Goal: Find specific page/section: Find specific page/section

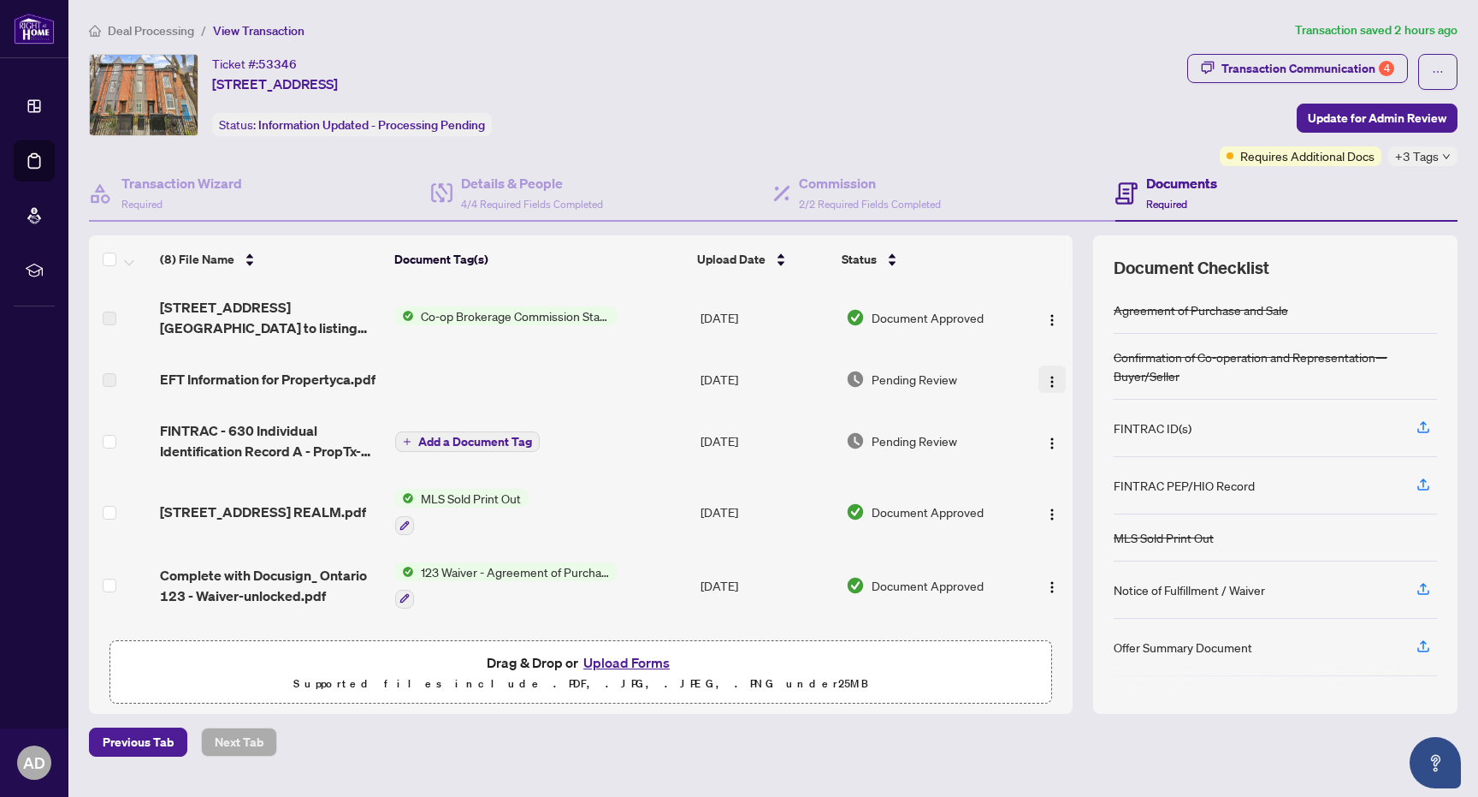
click at [1047, 376] on img "button" at bounding box center [1053, 382] width 14 height 14
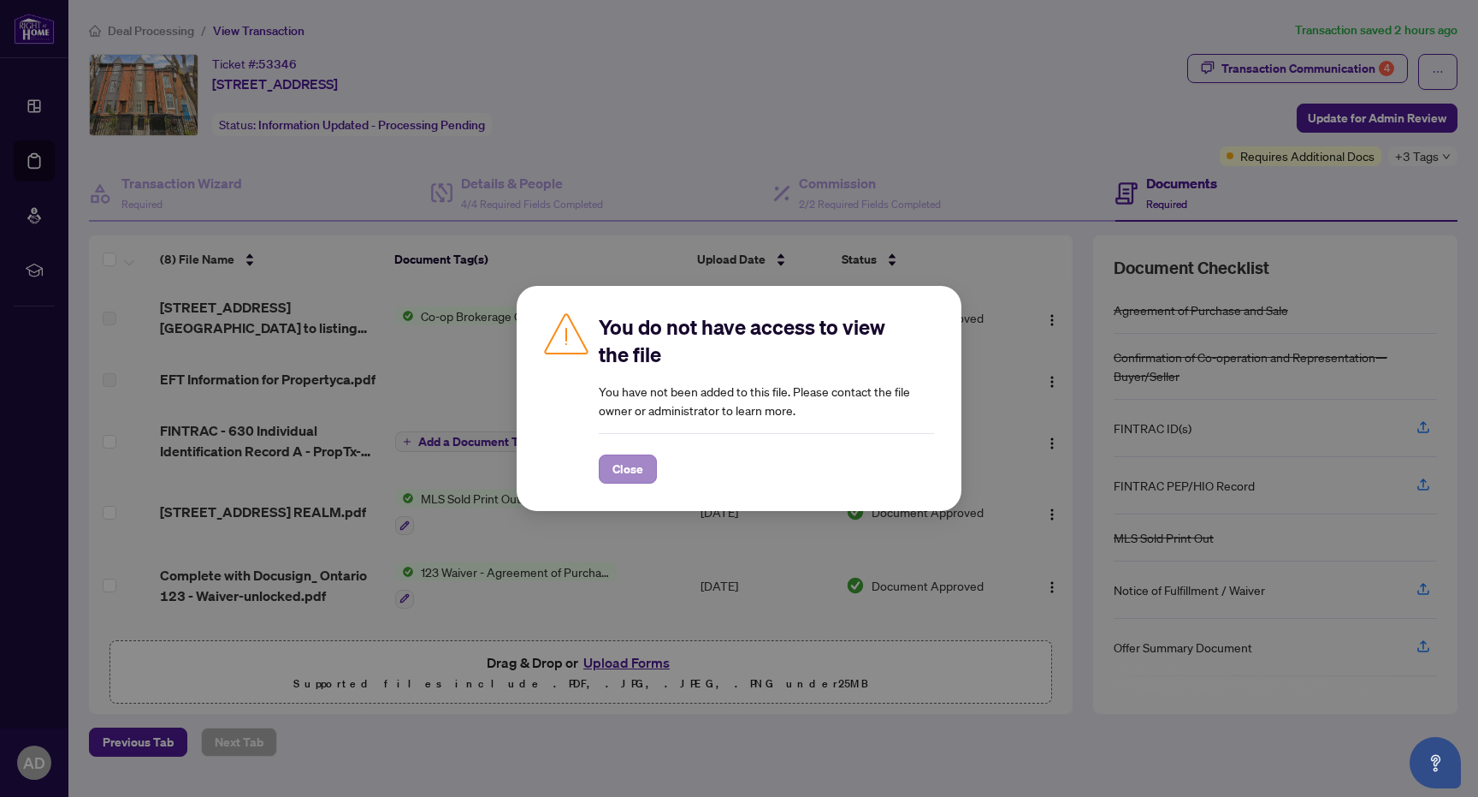
click at [618, 466] on span "Close" at bounding box center [628, 468] width 31 height 27
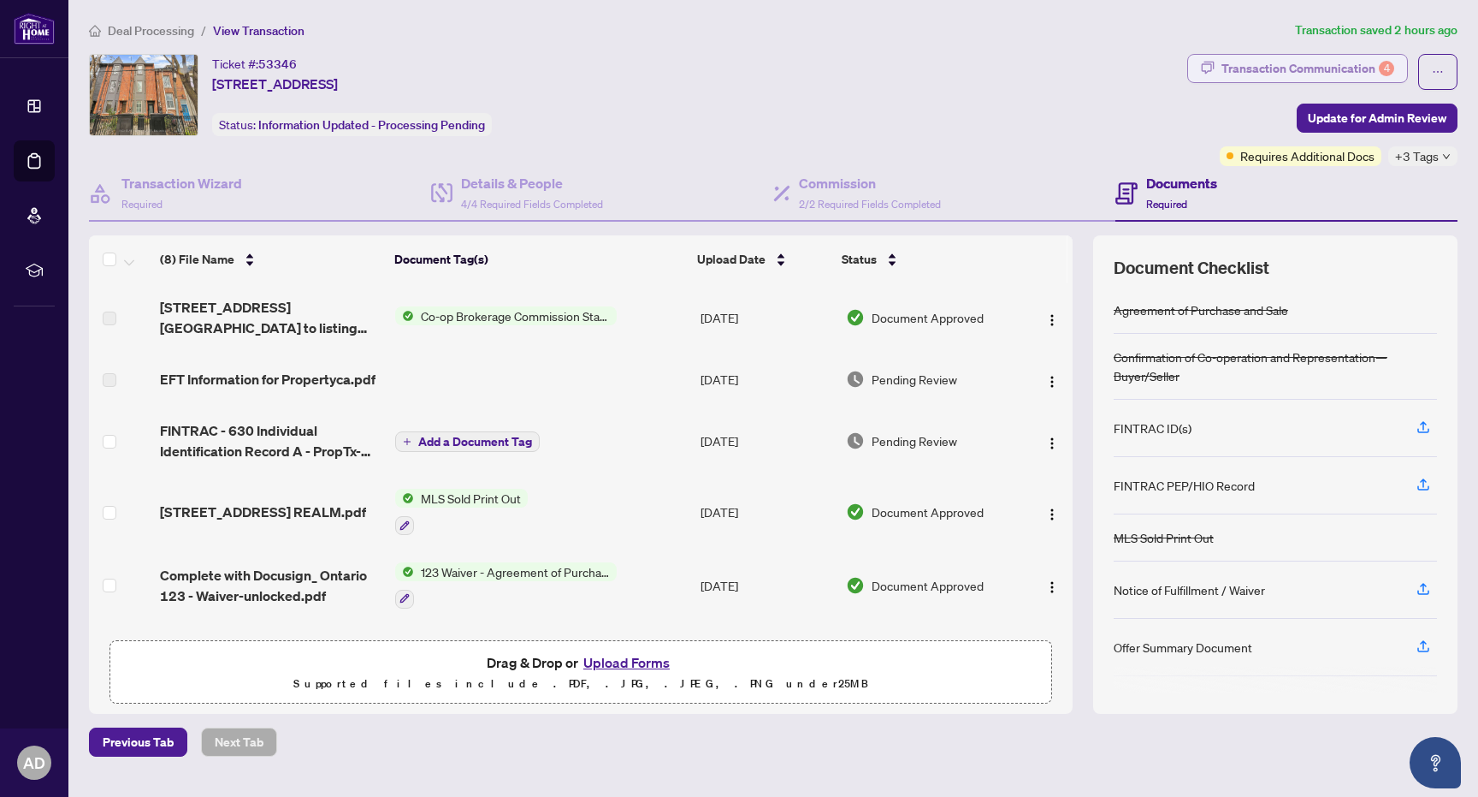
click at [1368, 66] on div "Transaction Communication 4" at bounding box center [1308, 68] width 173 height 27
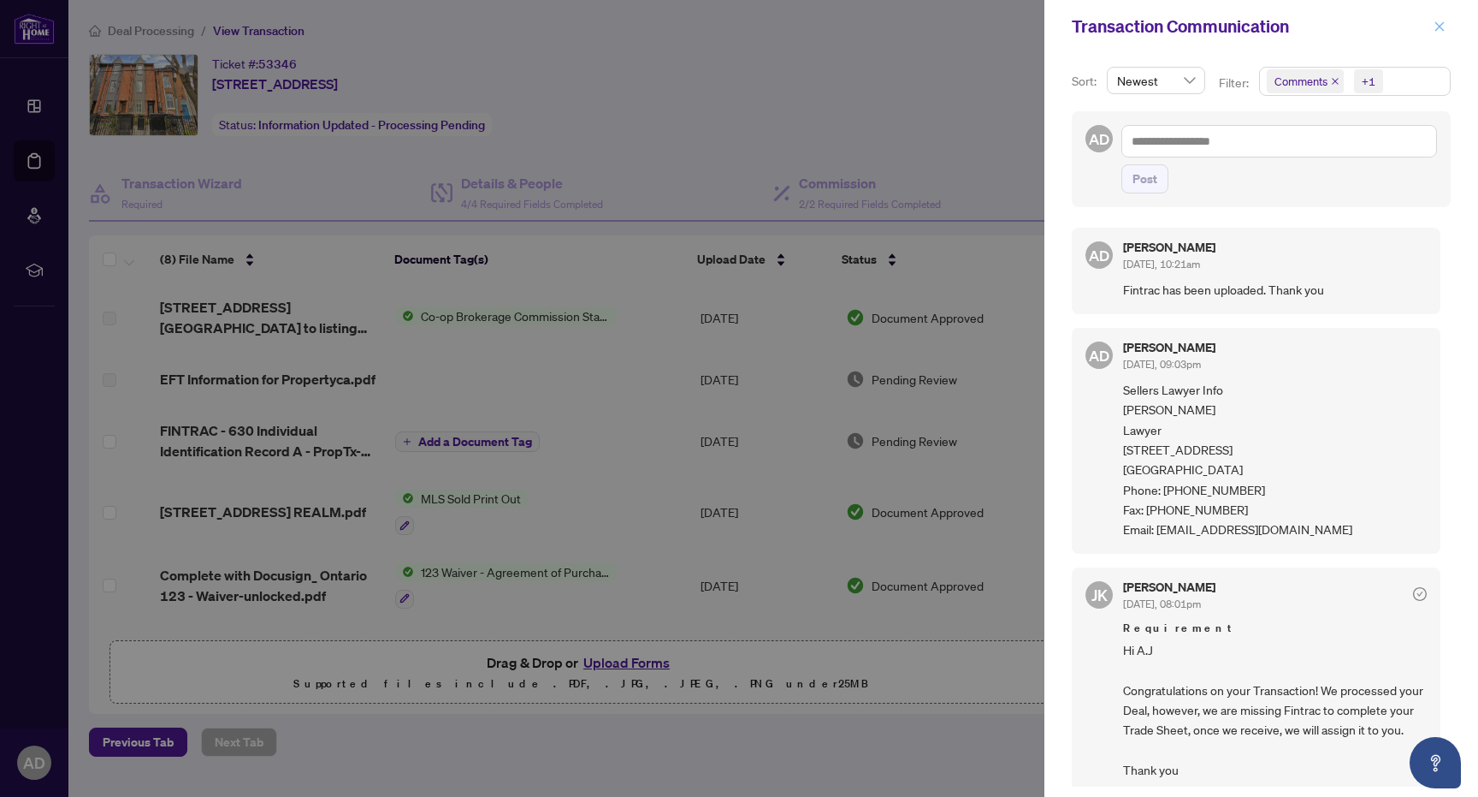
click at [1441, 28] on icon "close" at bounding box center [1440, 25] width 9 height 9
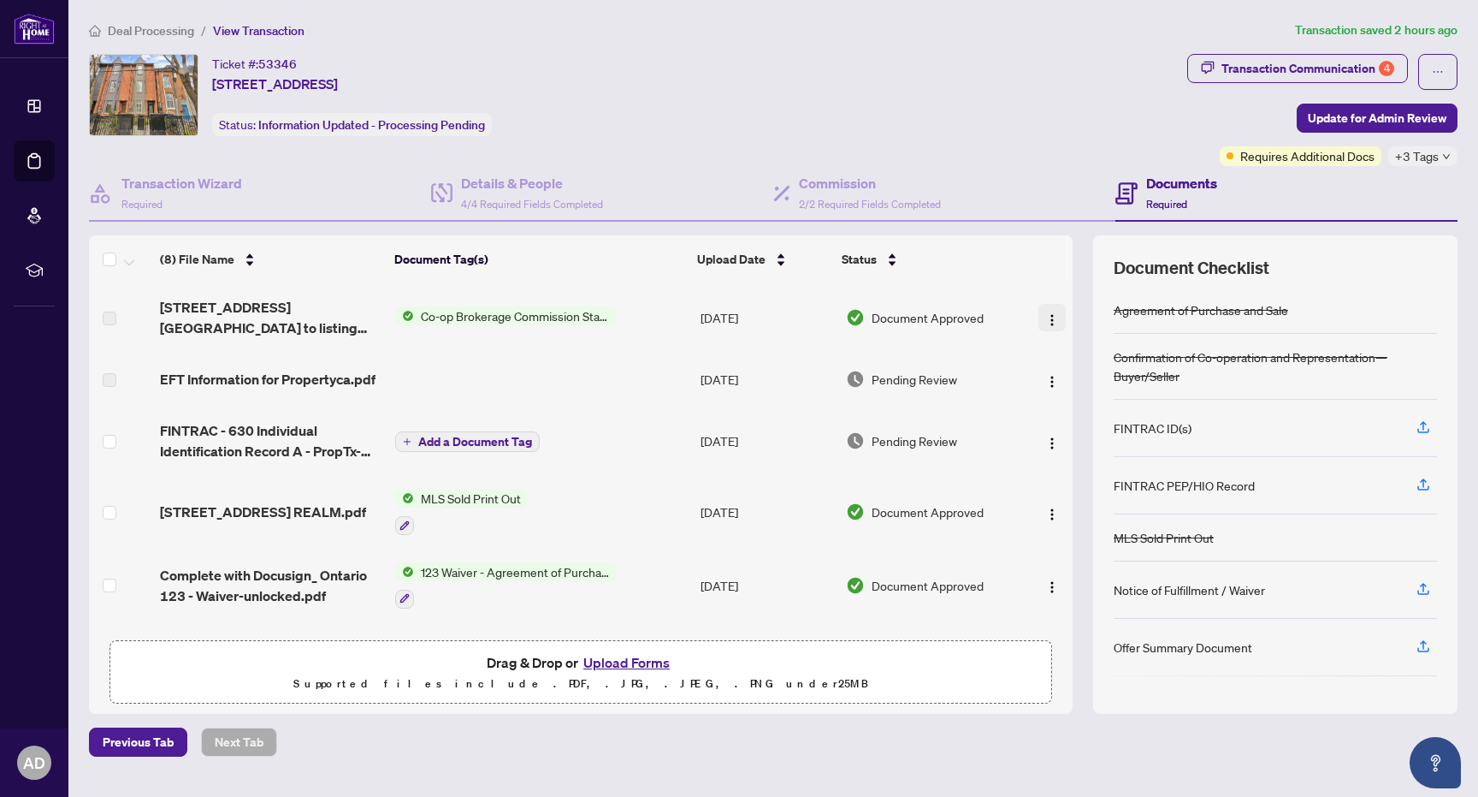
click at [1046, 320] on img "button" at bounding box center [1053, 320] width 14 height 14
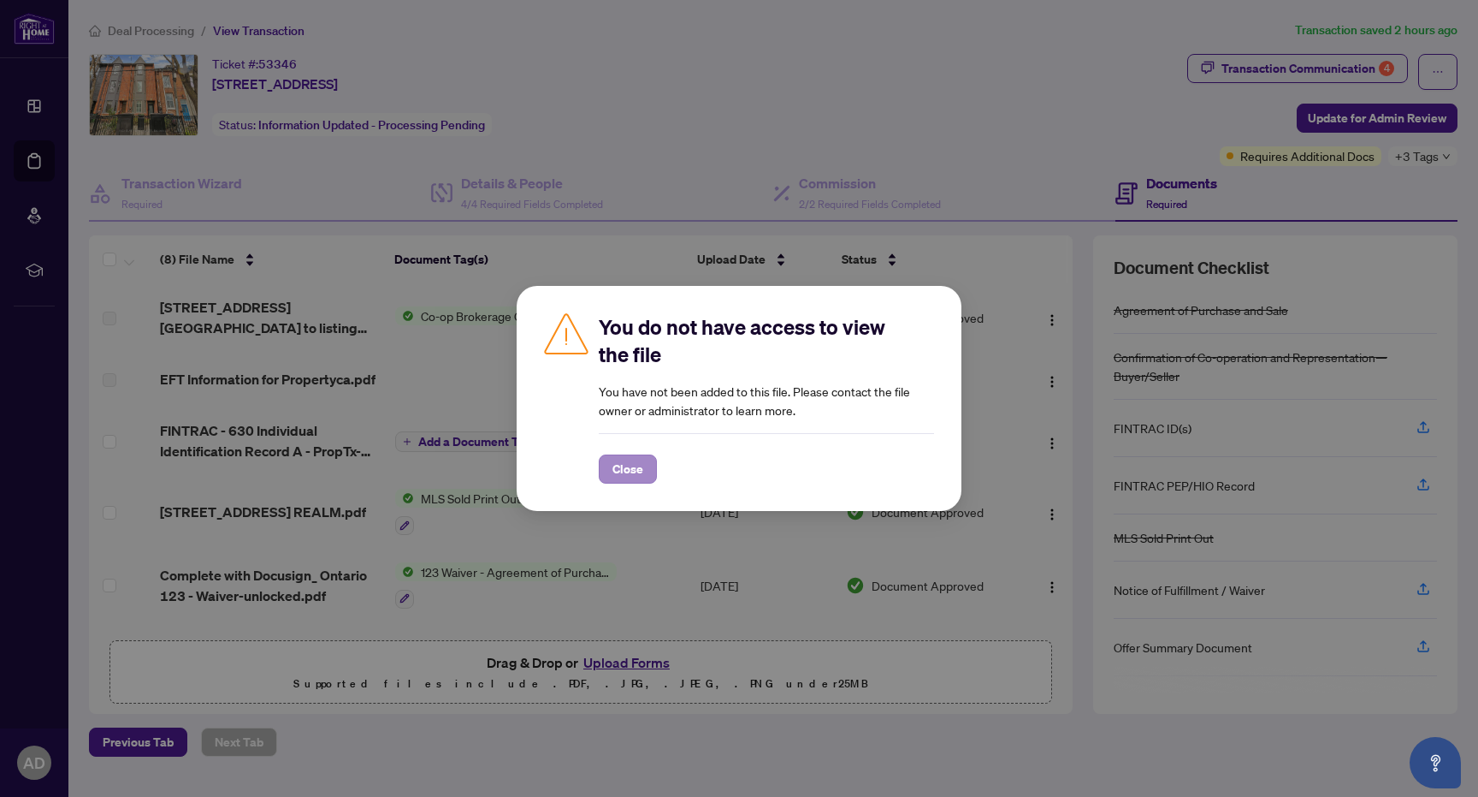
click at [618, 469] on span "Close" at bounding box center [628, 468] width 31 height 27
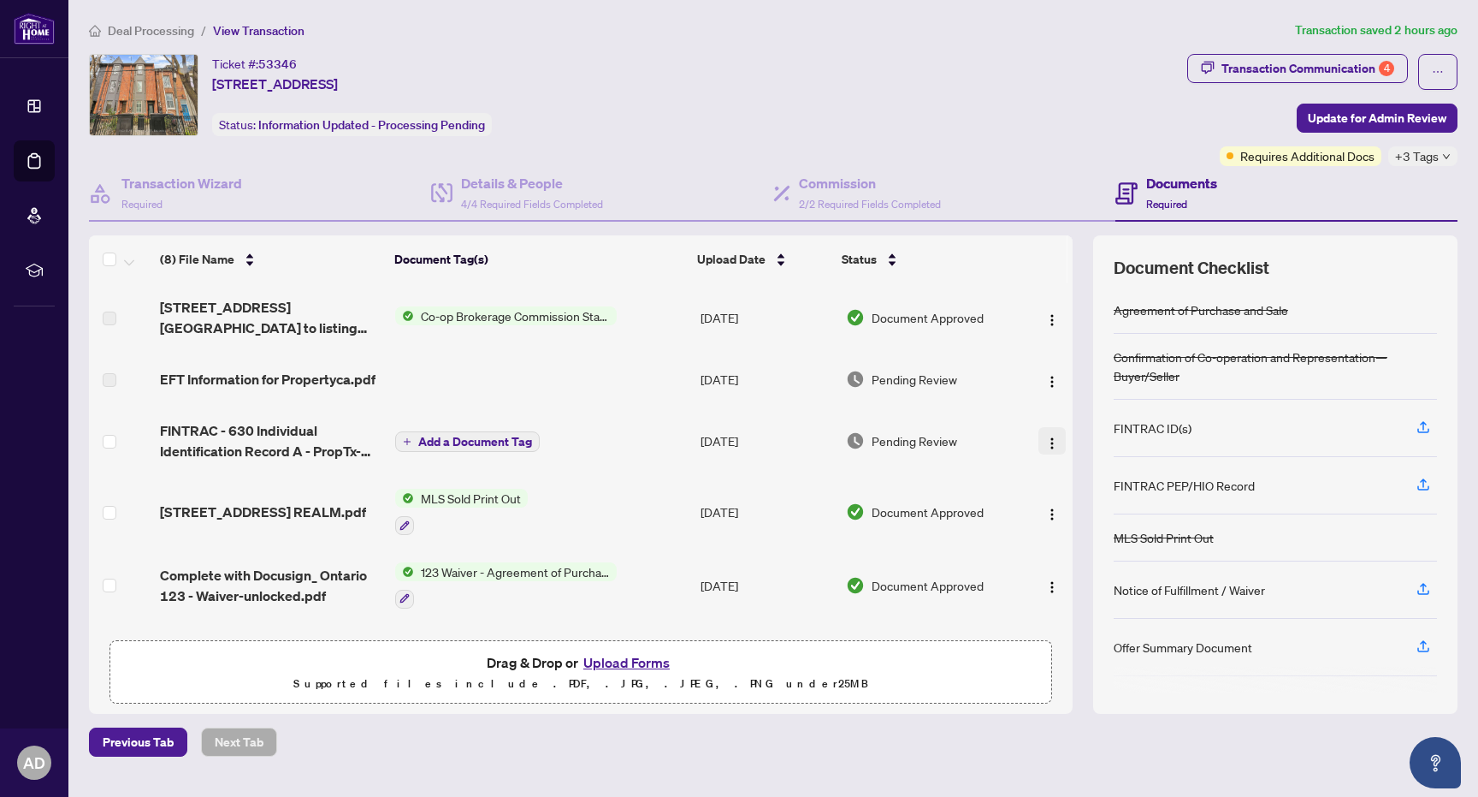
click at [1046, 441] on img "button" at bounding box center [1053, 443] width 14 height 14
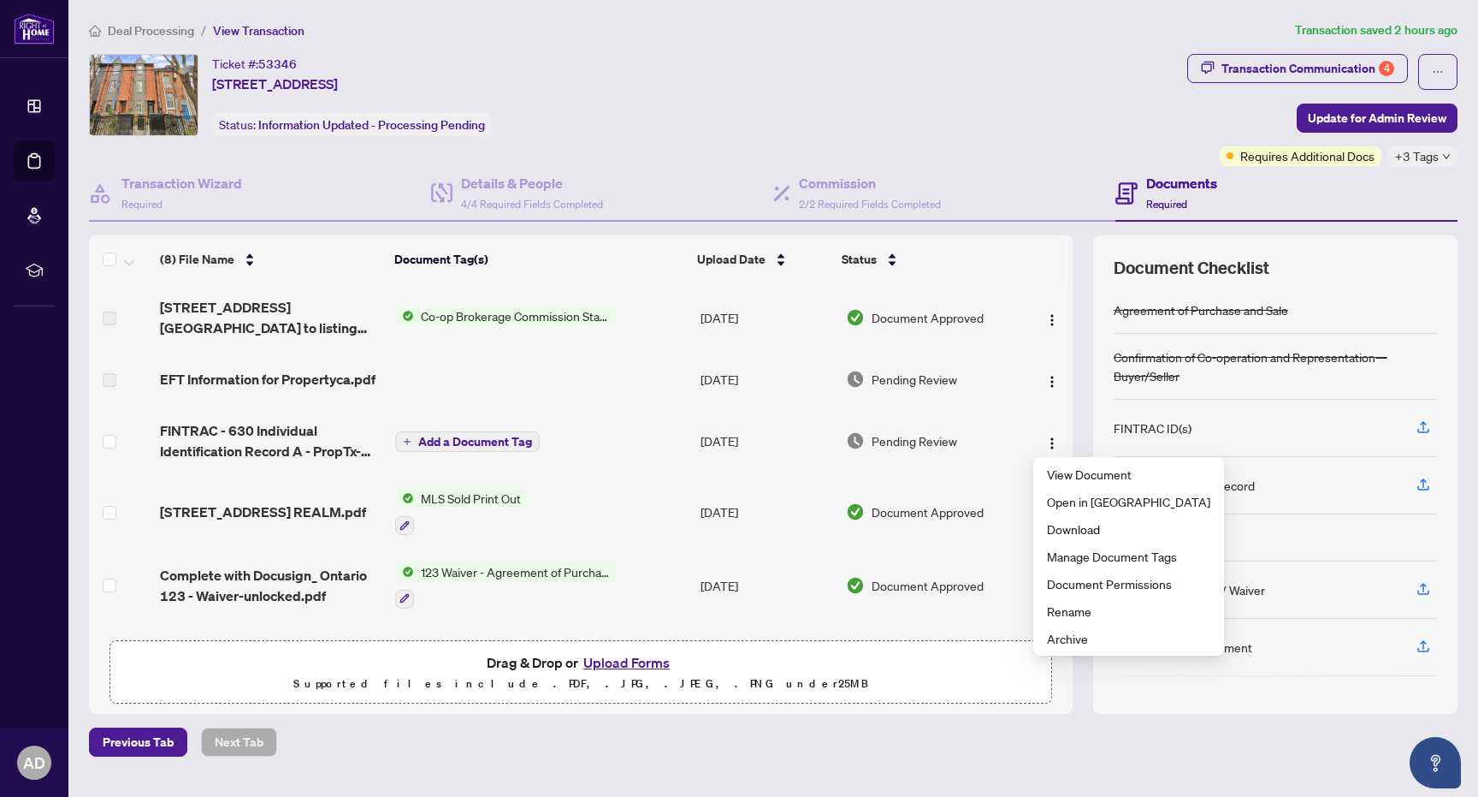
click at [660, 595] on td "123 Waiver - Agreement of Purchase and Sale" at bounding box center [540, 585] width 305 height 74
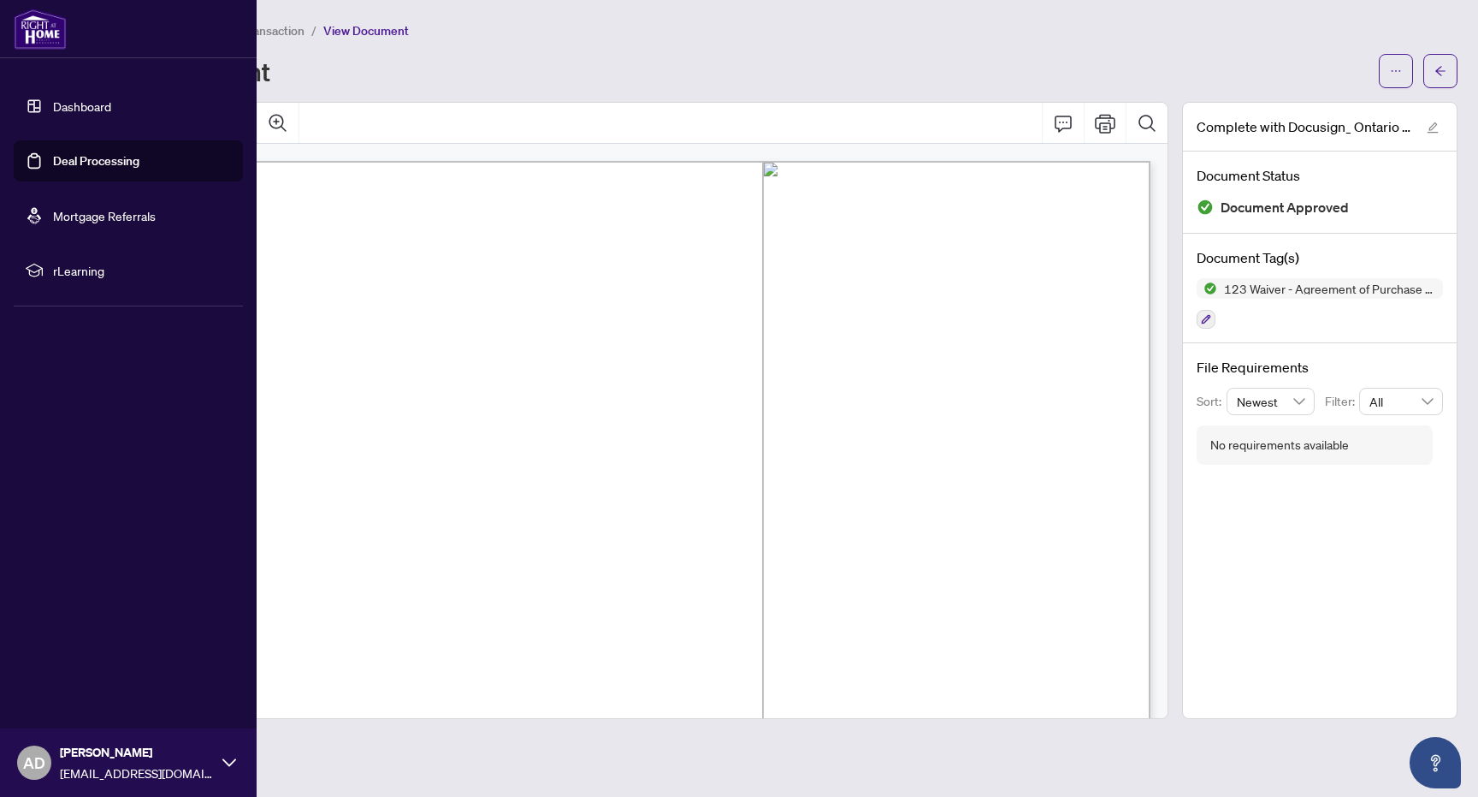
click at [56, 106] on link "Dashboard" at bounding box center [82, 105] width 58 height 15
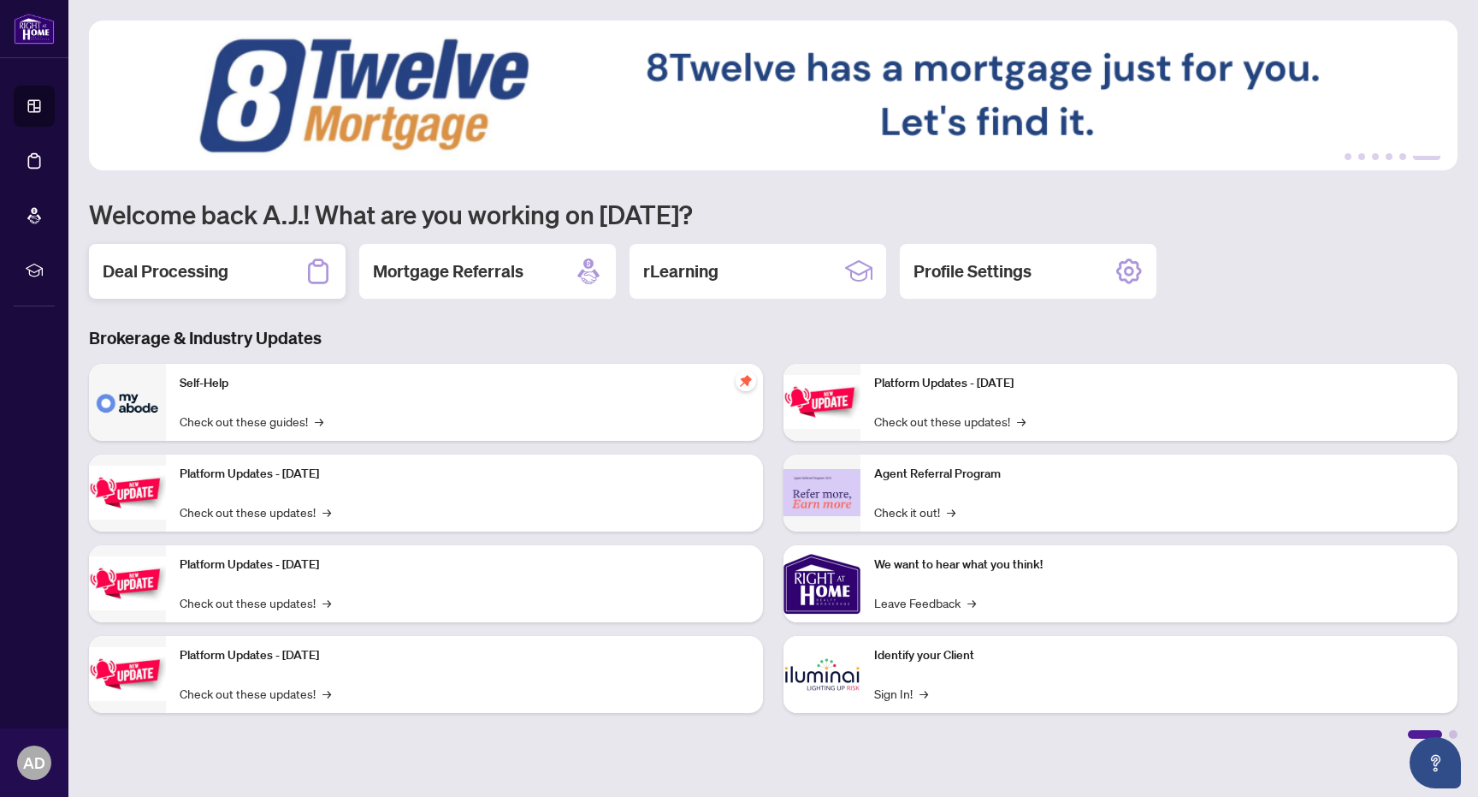
click at [210, 274] on h2 "Deal Processing" at bounding box center [166, 271] width 126 height 24
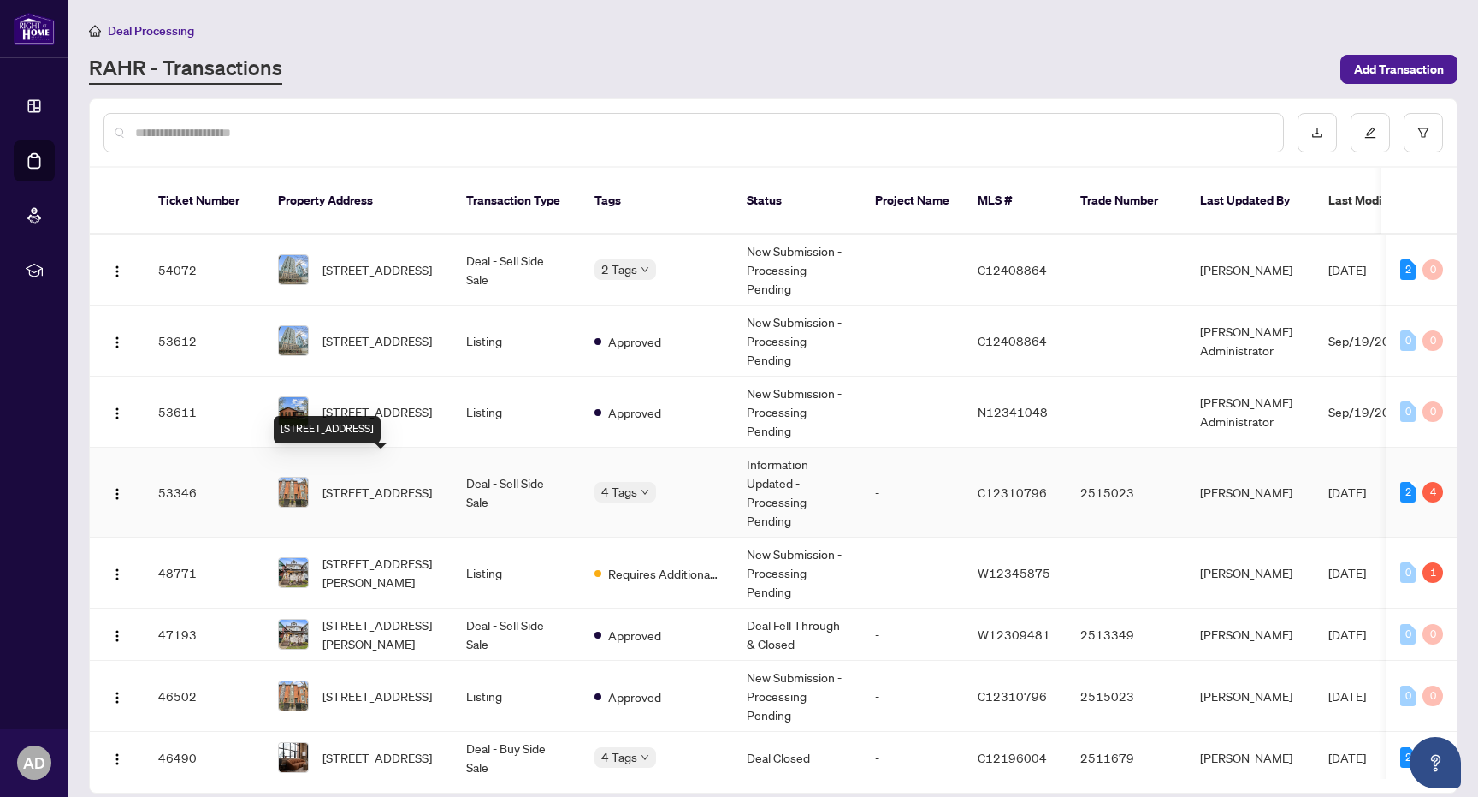
click at [432, 483] on span "[STREET_ADDRESS]" at bounding box center [378, 492] width 110 height 19
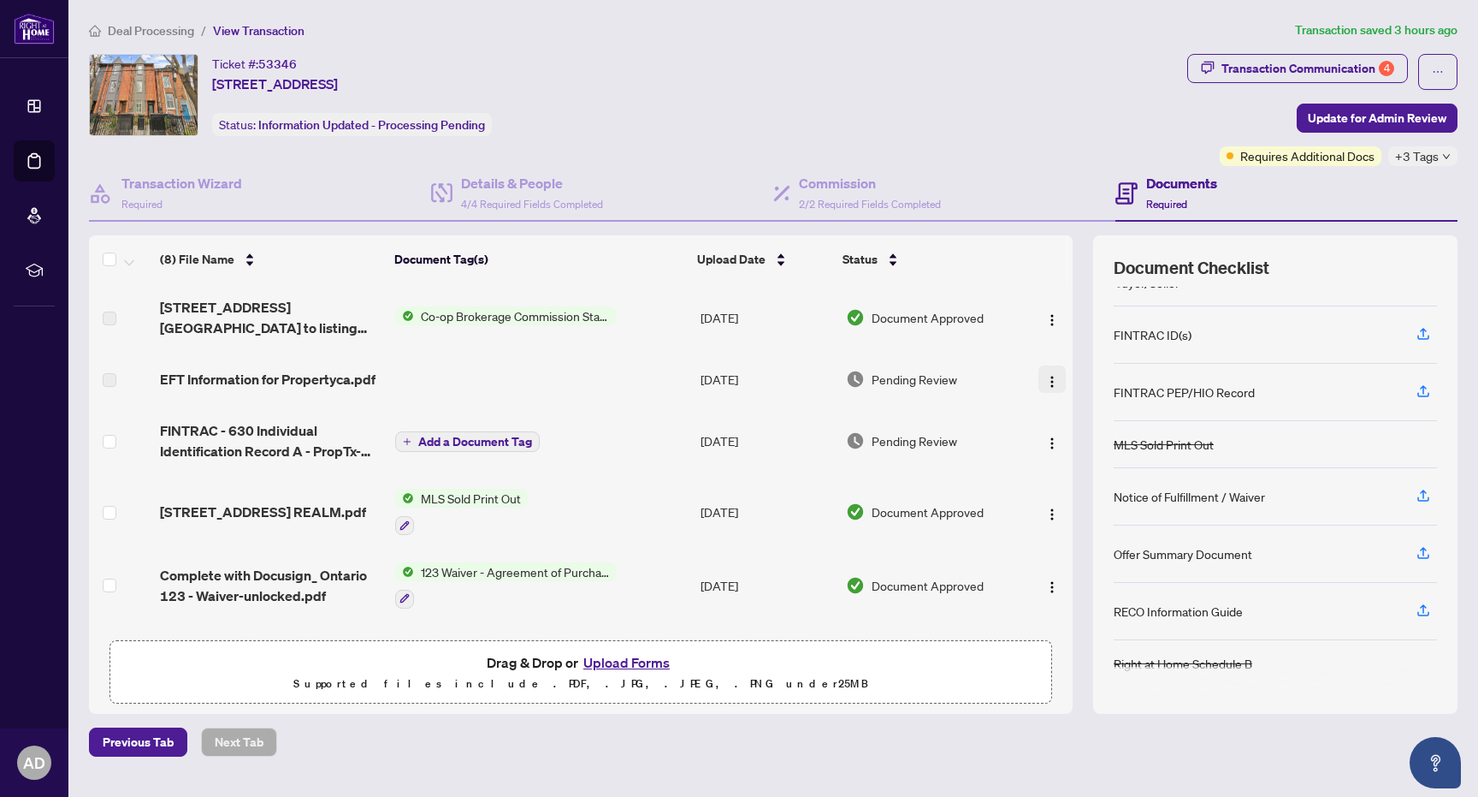
click at [1046, 375] on img "button" at bounding box center [1053, 382] width 14 height 14
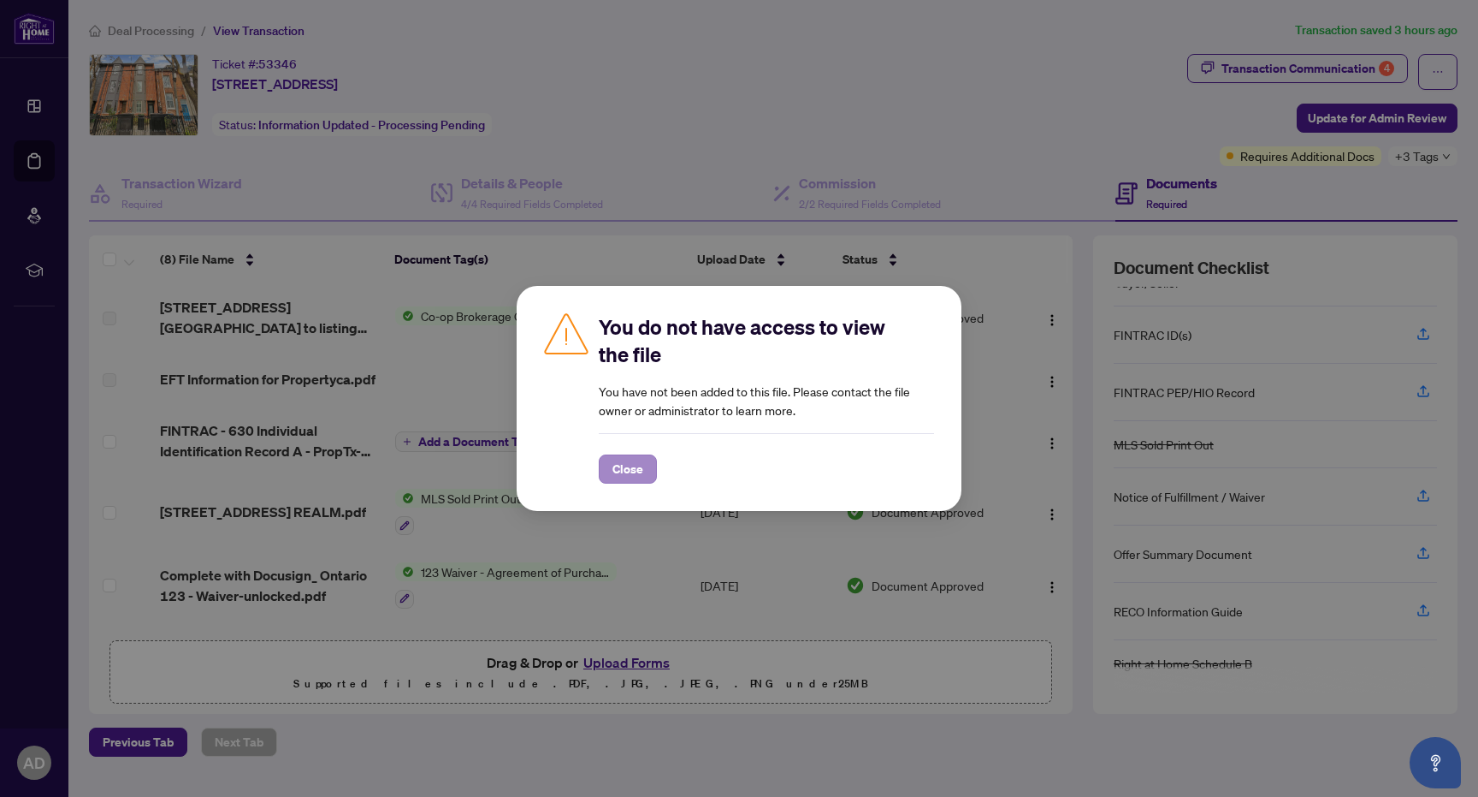
click at [630, 468] on span "Close" at bounding box center [628, 468] width 31 height 27
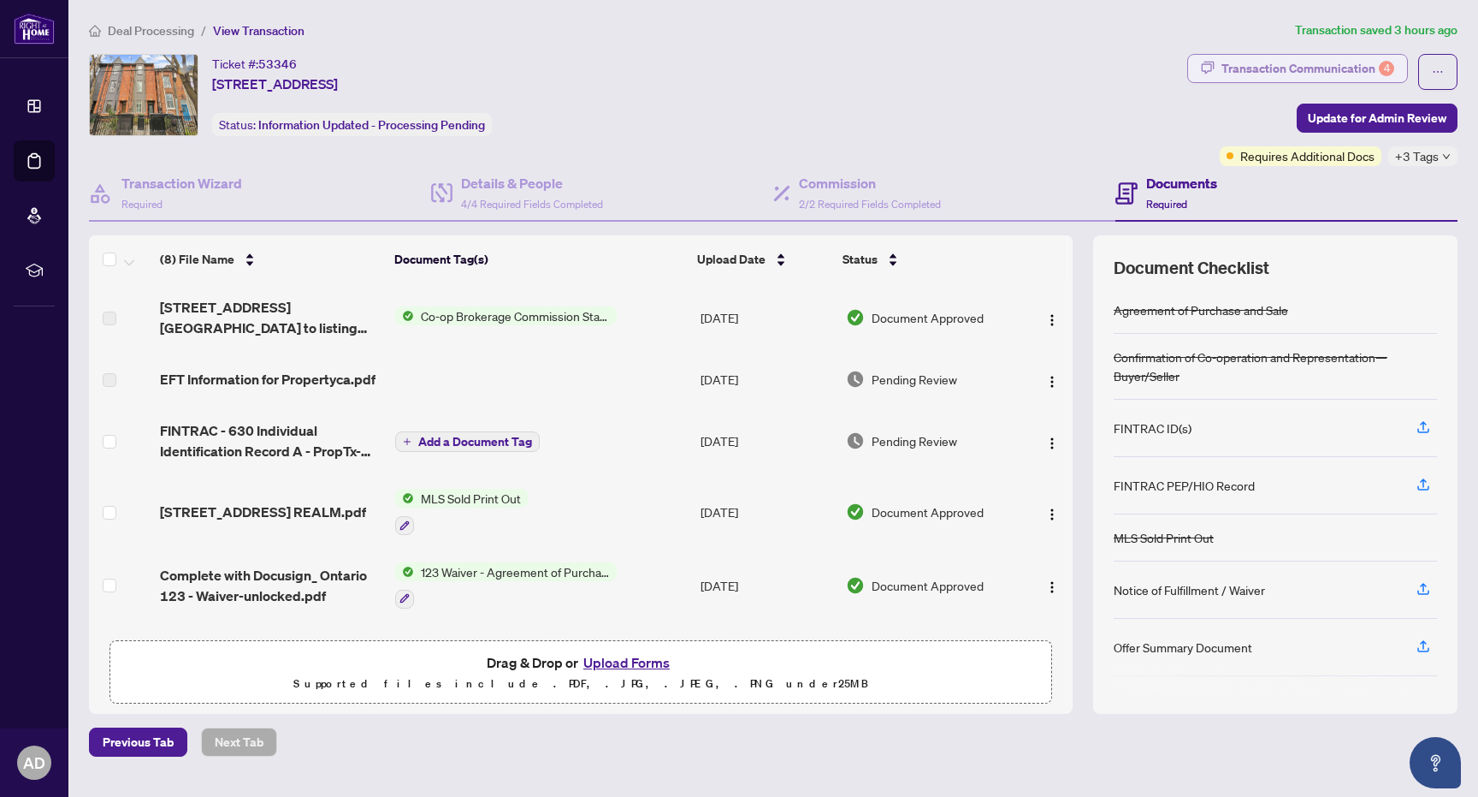
click at [1344, 65] on div "Transaction Communication 4" at bounding box center [1308, 68] width 173 height 27
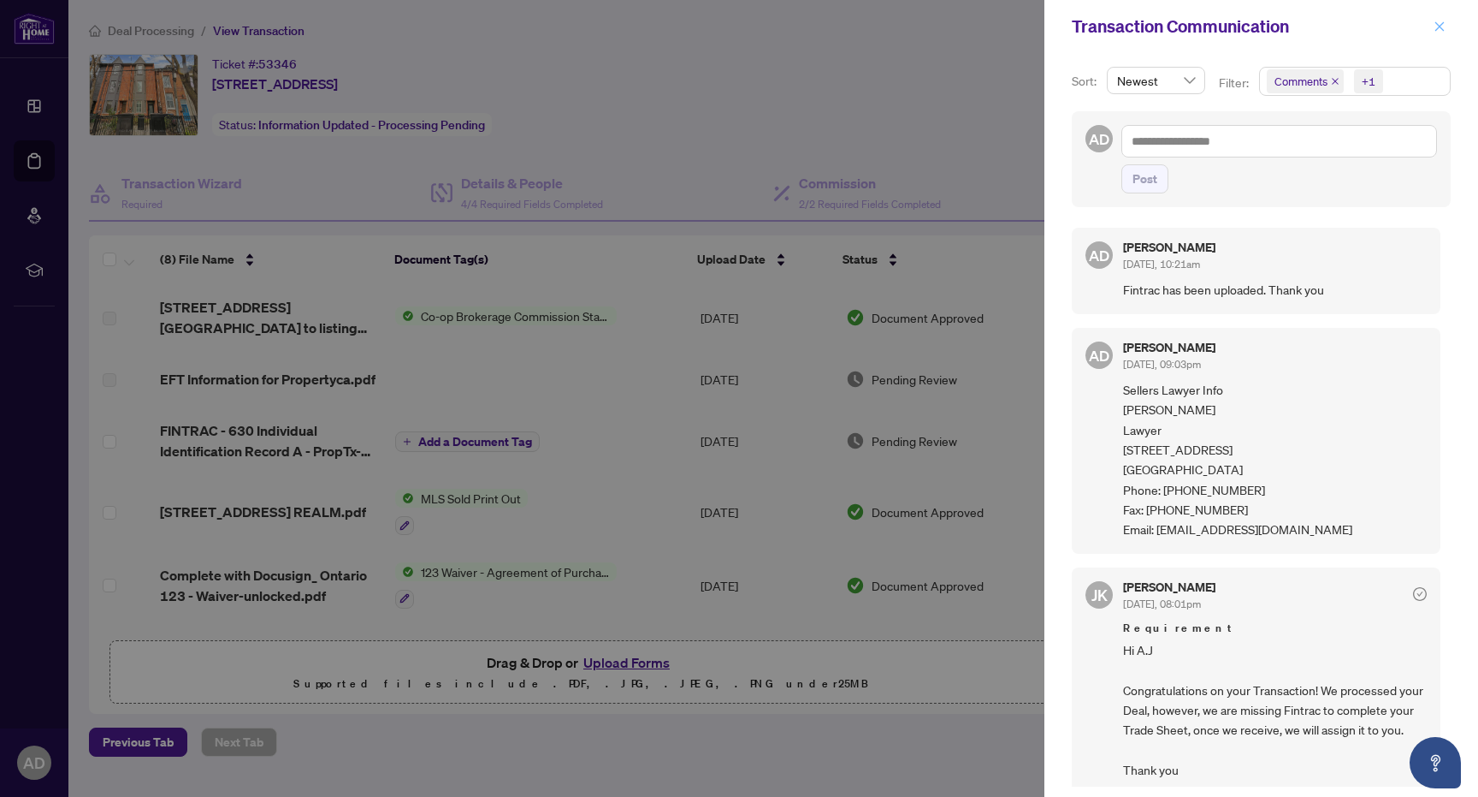
click at [1433, 32] on button "button" at bounding box center [1440, 26] width 22 height 21
